Goal: Task Accomplishment & Management: Manage account settings

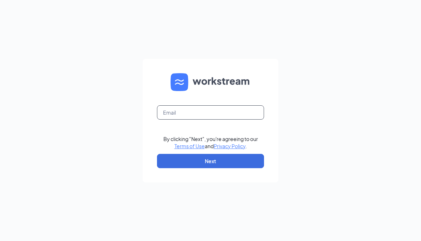
click at [164, 113] on input "text" at bounding box center [210, 112] width 107 height 14
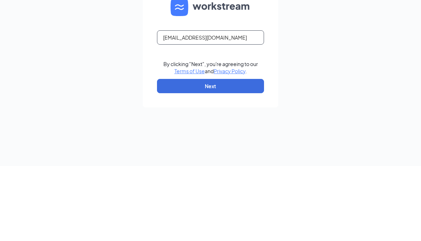
type input "[EMAIL_ADDRESS][DOMAIN_NAME]"
click at [337, 42] on div "[EMAIL_ADDRESS][DOMAIN_NAME] By clicking "Next", you're agreeing to our Terms o…" at bounding box center [210, 120] width 421 height 241
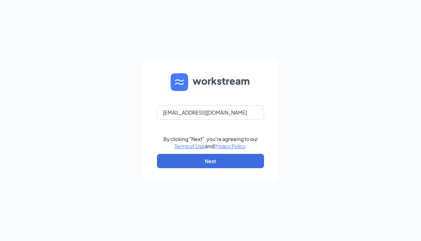
click at [224, 155] on button "Next" at bounding box center [210, 161] width 107 height 14
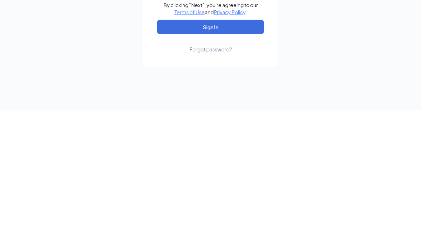
click at [200, 177] on div "Forgot password?" at bounding box center [210, 180] width 42 height 7
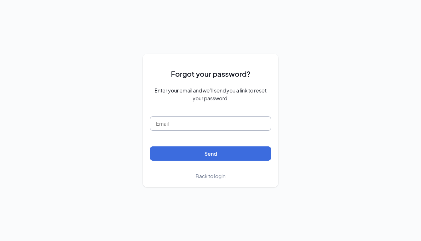
click at [167, 126] on input "text" at bounding box center [210, 123] width 121 height 14
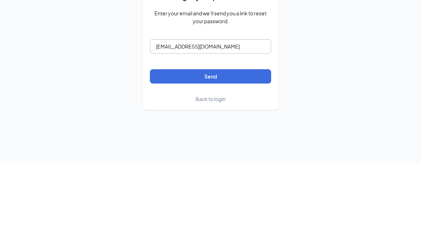
type input "[EMAIL_ADDRESS][DOMAIN_NAME]"
click at [184, 146] on button "Send" at bounding box center [210, 153] width 121 height 14
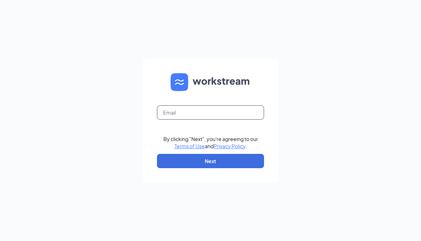
click at [170, 114] on input "text" at bounding box center [210, 112] width 107 height 14
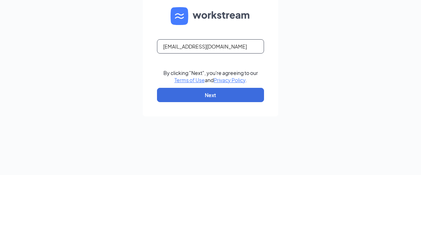
type input "[EMAIL_ADDRESS][DOMAIN_NAME]"
click at [281, 57] on div "[EMAIL_ADDRESS][DOMAIN_NAME] By clicking "Next", you're agreeing to our Terms o…" at bounding box center [210, 120] width 421 height 241
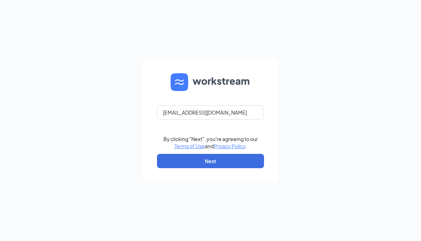
click at [179, 162] on button "Next" at bounding box center [210, 161] width 107 height 14
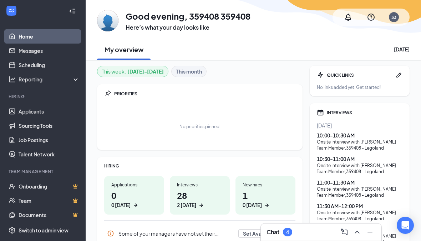
click at [121, 200] on h1 "0 0 today" at bounding box center [134, 199] width 46 height 20
click at [133, 199] on h1 "0 0 today" at bounding box center [134, 199] width 46 height 20
click at [25, 115] on link "Applicants" at bounding box center [49, 111] width 61 height 14
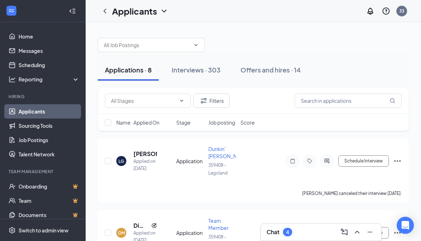
click at [258, 71] on div "Offers and hires · 14" at bounding box center [270, 69] width 60 height 9
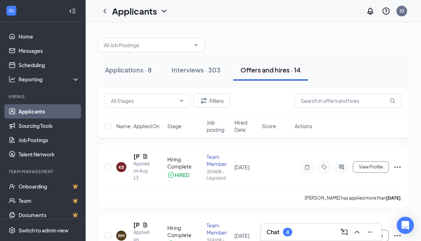
click at [138, 80] on button "Applications · 8" at bounding box center [128, 69] width 61 height 21
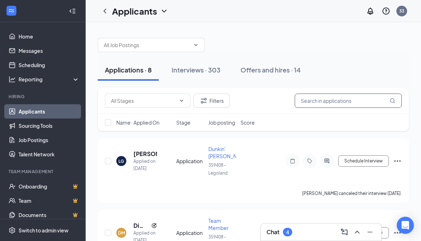
click at [323, 99] on input "text" at bounding box center [348, 100] width 107 height 14
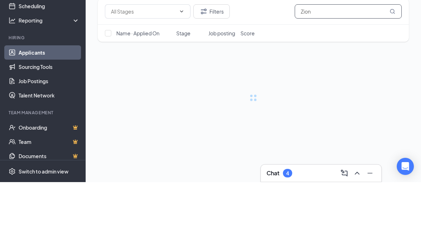
type input "Zion"
click at [320, 88] on div at bounding box center [253, 113] width 311 height 50
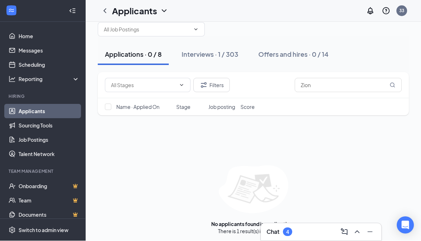
scroll to position [18, 0]
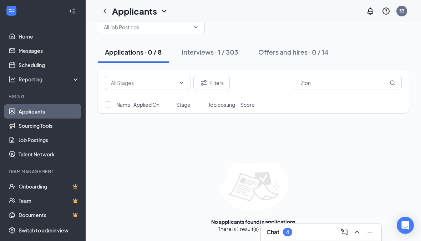
click at [210, 48] on div "Interviews · 1 / 303" at bounding box center [210, 51] width 57 height 9
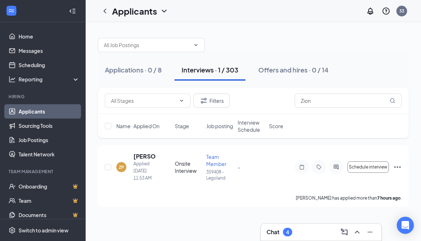
click at [208, 155] on span "Team Member" at bounding box center [216, 160] width 20 height 14
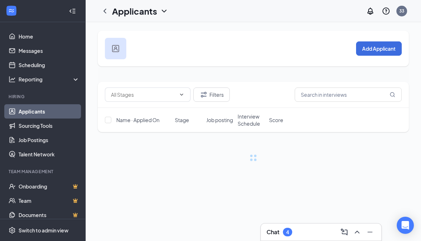
click at [143, 153] on div at bounding box center [253, 157] width 311 height 8
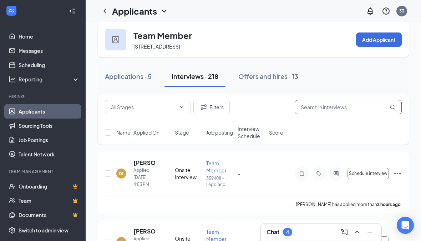
click at [309, 114] on input "text" at bounding box center [348, 107] width 107 height 14
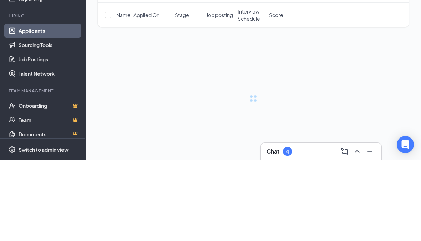
type input "Zion"
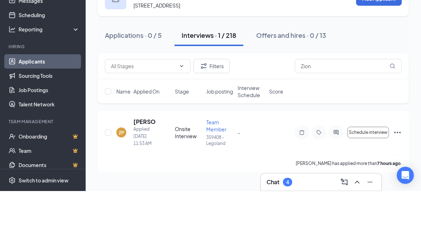
click at [280, 103] on div "Filters Zion" at bounding box center [253, 116] width 311 height 26
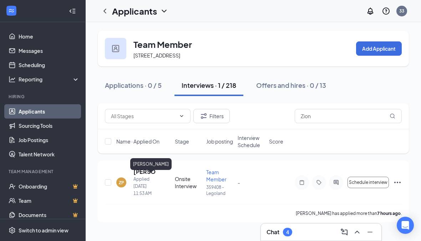
click at [142, 159] on div "Zion Powell" at bounding box center [150, 164] width 41 height 12
click at [136, 172] on h5 "Zion Powell" at bounding box center [144, 172] width 22 height 8
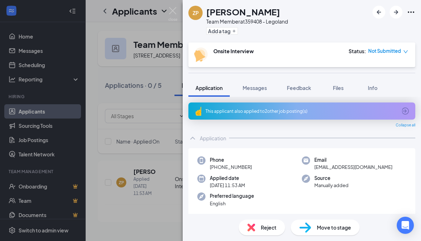
click at [303, 233] on img at bounding box center [305, 227] width 12 height 10
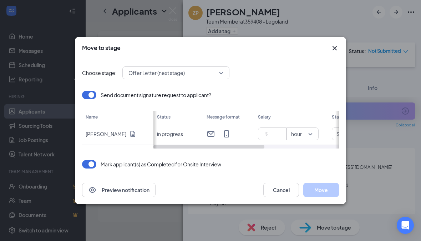
click at [273, 133] on input at bounding box center [273, 133] width 25 height 11
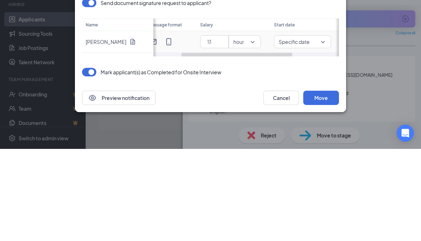
scroll to position [0, 64]
type input "13"
click at [285, 128] on input "search" at bounding box center [294, 134] width 44 height 12
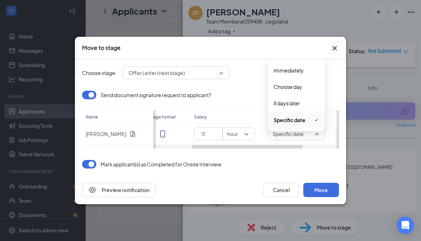
click at [230, 102] on div "Send document signature request to applicant? Name Zion Powell Status Message f…" at bounding box center [210, 120] width 257 height 58
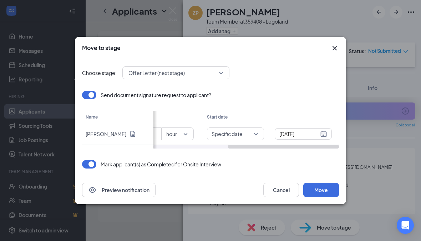
scroll to position [0, 125]
click at [323, 134] on div "Jul 7, 2025" at bounding box center [303, 134] width 48 height 8
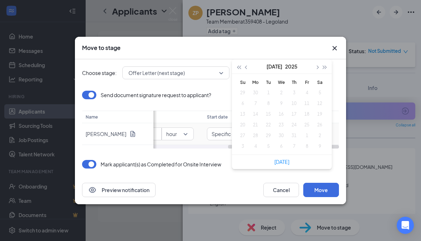
click at [320, 66] on button "button" at bounding box center [317, 66] width 8 height 14
click at [314, 70] on button "button" at bounding box center [317, 66] width 8 height 14
type input "Sep 1, 2025"
click at [257, 93] on div "1" at bounding box center [255, 92] width 9 height 9
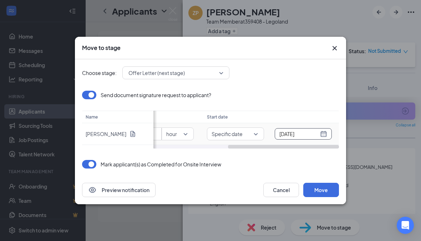
click at [321, 185] on button "Move" at bounding box center [321, 190] width 36 height 14
